Goal: Transaction & Acquisition: Subscribe to service/newsletter

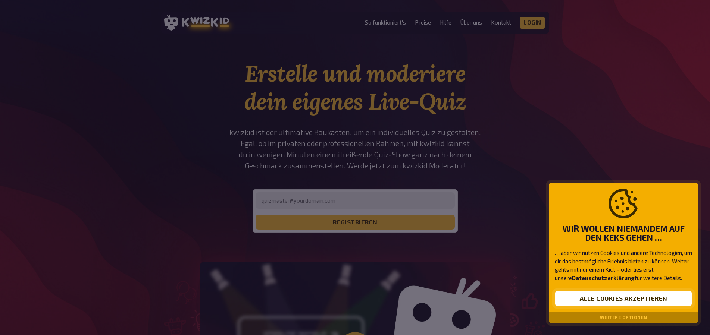
click at [580, 297] on button "Alle Cookies akzeptieren" at bounding box center [623, 298] width 137 height 15
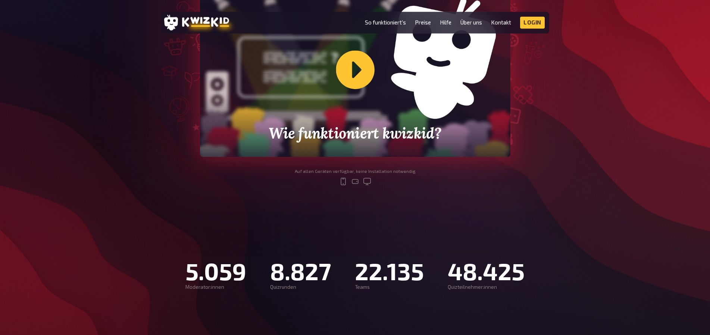
scroll to position [304, 0]
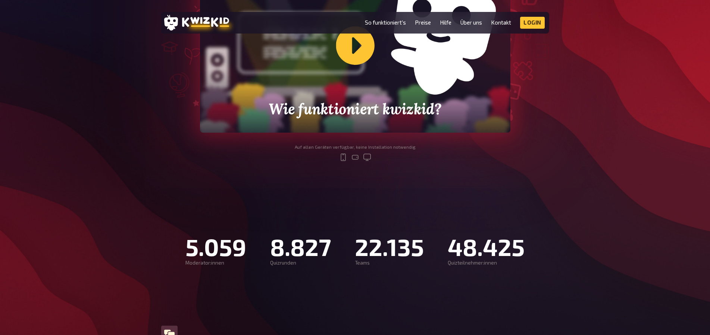
click at [361, 53] on div "Wie funktioniert kwizkid?" at bounding box center [355, 45] width 310 height 175
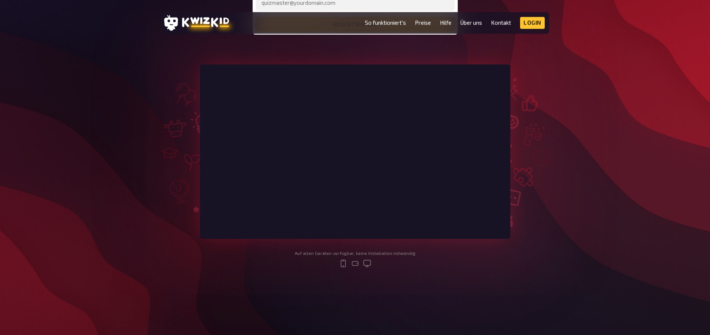
scroll to position [190, 0]
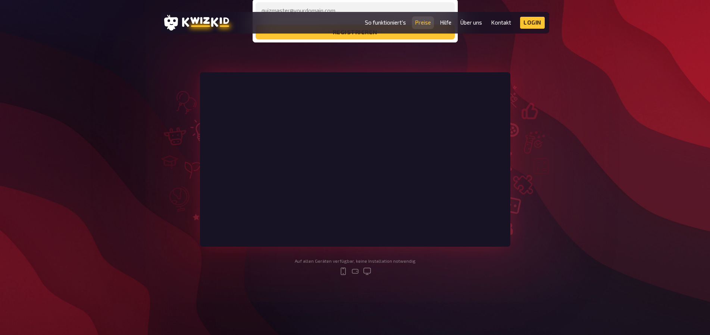
click at [427, 25] on link "Preise" at bounding box center [423, 22] width 16 height 6
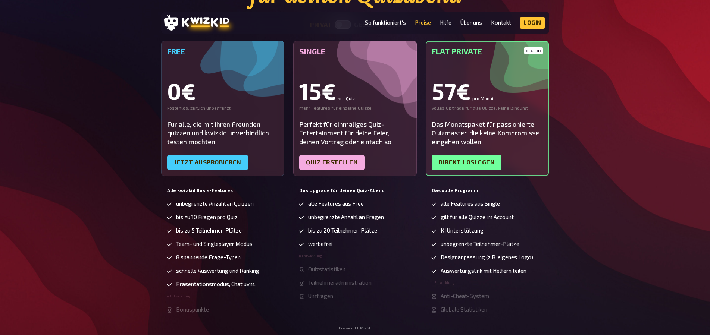
scroll to position [114, 0]
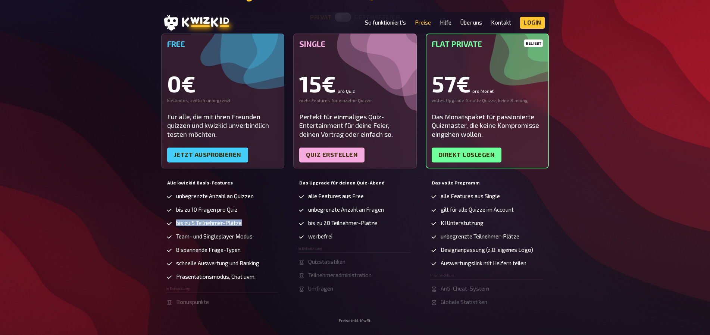
drag, startPoint x: 176, startPoint y: 224, endPoint x: 256, endPoint y: 225, distance: 80.2
click at [256, 225] on li "bis zu 5 Teilnehmer-Plätze" at bounding box center [222, 223] width 113 height 7
drag, startPoint x: 320, startPoint y: 222, endPoint x: 386, endPoint y: 227, distance: 66.2
click at [386, 227] on li "bis zu 20 Teilnehmer-Plätze" at bounding box center [354, 223] width 113 height 7
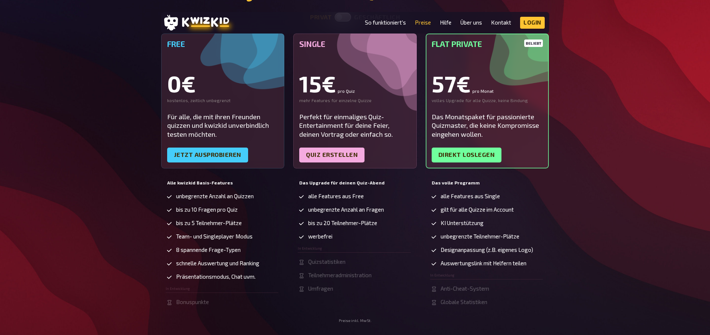
click at [386, 227] on li "bis zu 20 Teilnehmer-Plätze" at bounding box center [354, 223] width 113 height 7
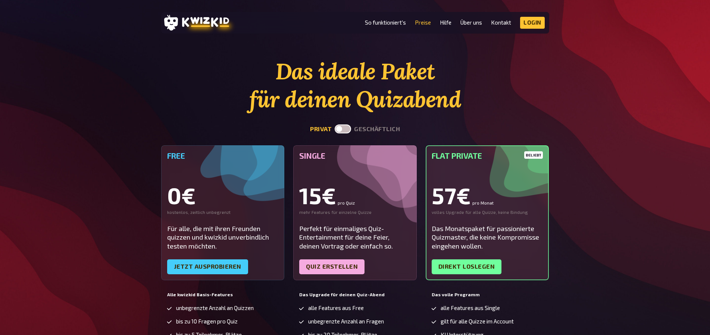
scroll to position [0, 0]
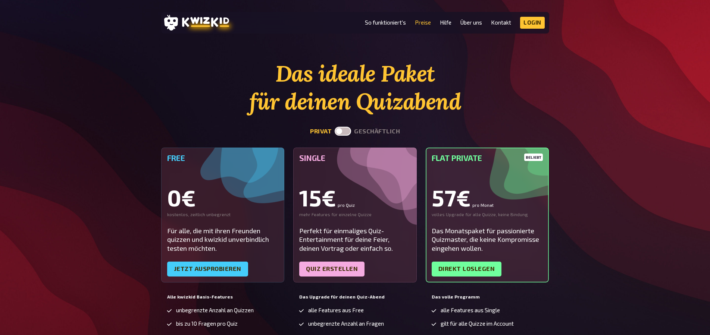
click at [343, 132] on label at bounding box center [343, 131] width 16 height 9
click at [335, 127] on input "checkbox" at bounding box center [334, 126] width 0 height 0
checkbox input "true"
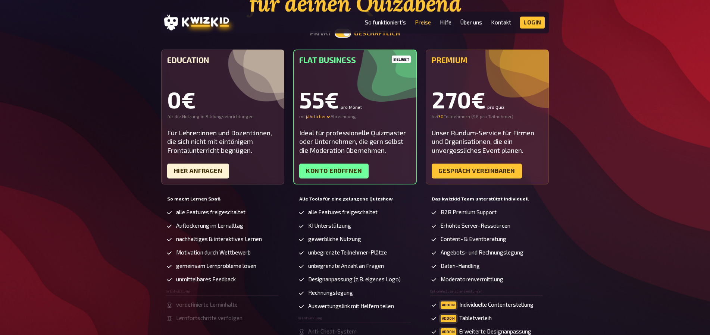
scroll to position [114, 0]
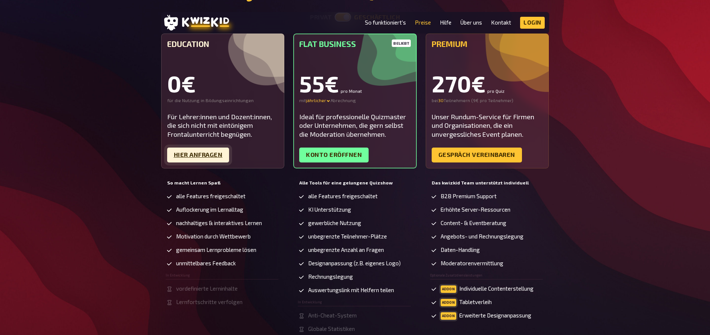
click at [189, 160] on link "Hier Anfragen" at bounding box center [198, 155] width 62 height 15
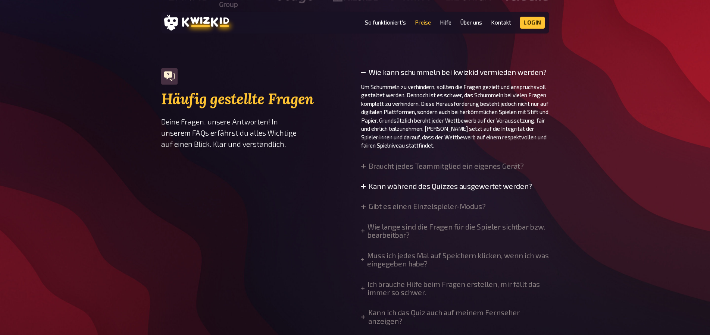
scroll to position [647, 0]
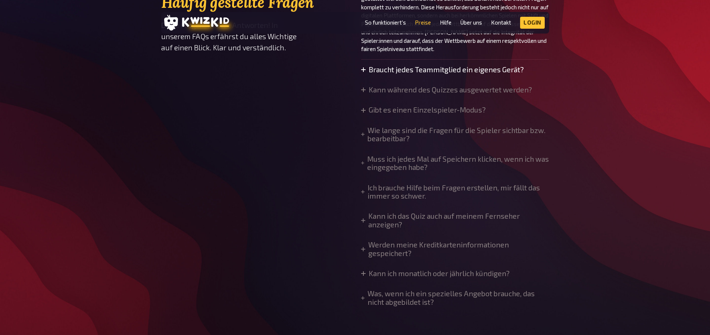
click at [432, 69] on summary "Braucht jedes Teammitglied ein eigenes Gerät?" at bounding box center [442, 70] width 163 height 8
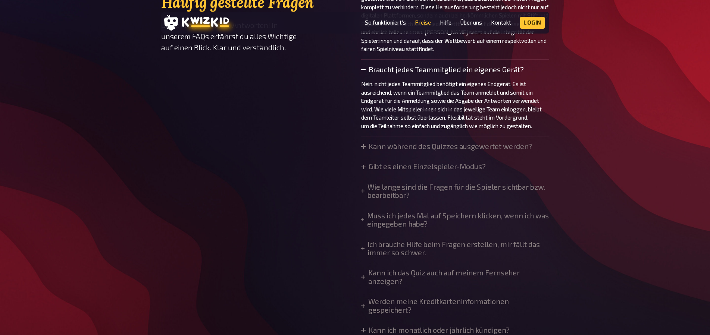
click at [432, 69] on summary "Braucht jedes Teammitglied ein eigenes Gerät?" at bounding box center [455, 70] width 188 height 8
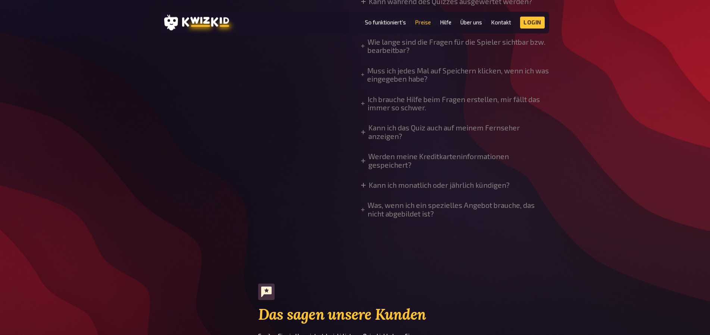
scroll to position [685, 0]
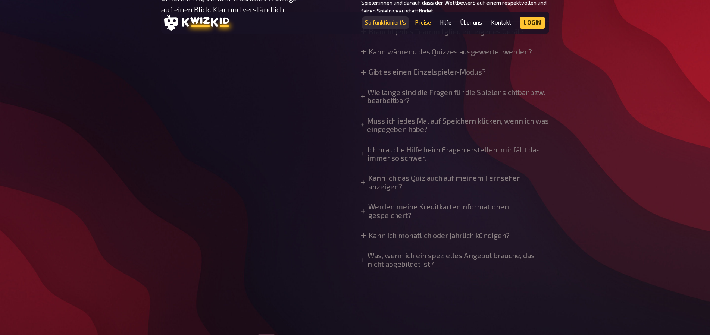
click at [398, 25] on link "So funktioniert's" at bounding box center [385, 22] width 41 height 6
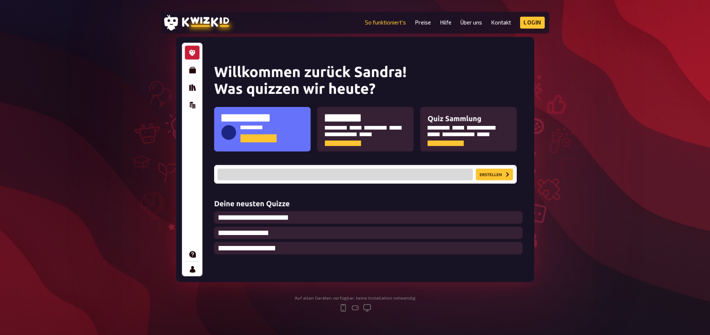
scroll to position [76, 0]
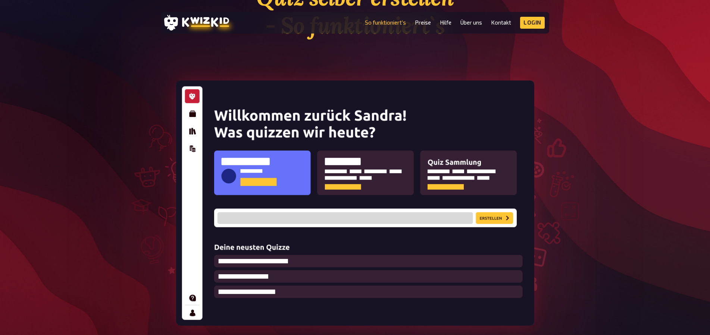
click at [187, 112] on img at bounding box center [355, 204] width 358 height 246
click at [447, 175] on img at bounding box center [355, 204] width 358 height 246
click at [499, 218] on img at bounding box center [355, 204] width 358 height 246
drag, startPoint x: 255, startPoint y: 126, endPoint x: 266, endPoint y: 162, distance: 37.7
click at [255, 126] on img at bounding box center [355, 204] width 358 height 246
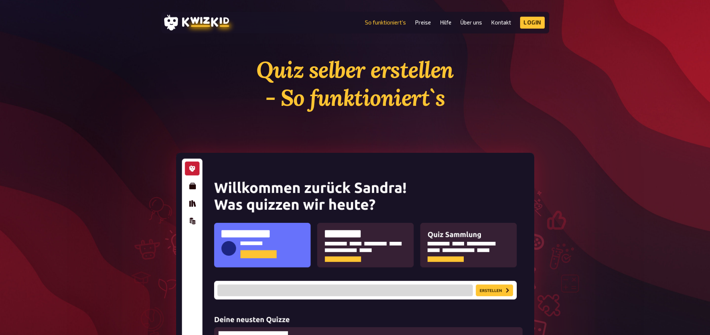
scroll to position [0, 0]
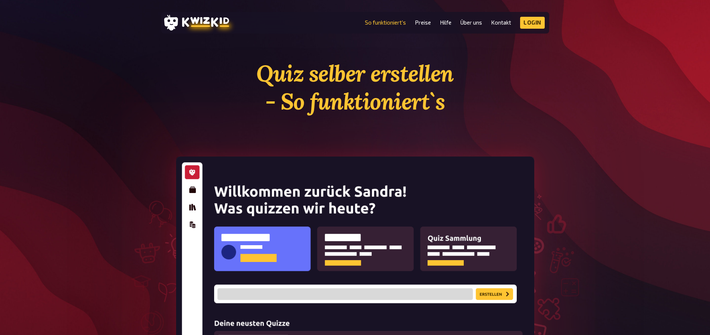
click at [547, 21] on header "MENU So funktioniert's Preise Hilfe Über uns Kontakt Impressum Login Discord In…" at bounding box center [355, 23] width 388 height 22
click at [536, 22] on link "Login" at bounding box center [532, 23] width 25 height 12
click at [190, 190] on img at bounding box center [355, 280] width 358 height 246
drag, startPoint x: 196, startPoint y: 213, endPoint x: 212, endPoint y: 221, distance: 17.7
click at [197, 214] on img at bounding box center [355, 280] width 358 height 246
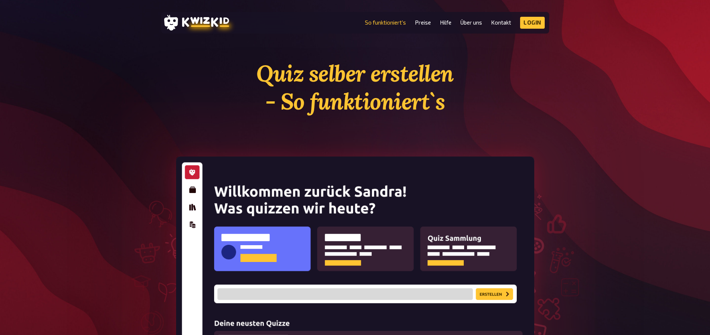
scroll to position [685, 0]
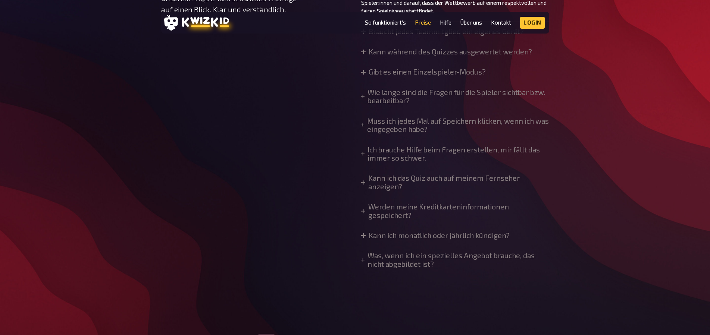
scroll to position [190, 0]
